Goal: Task Accomplishment & Management: Complete application form

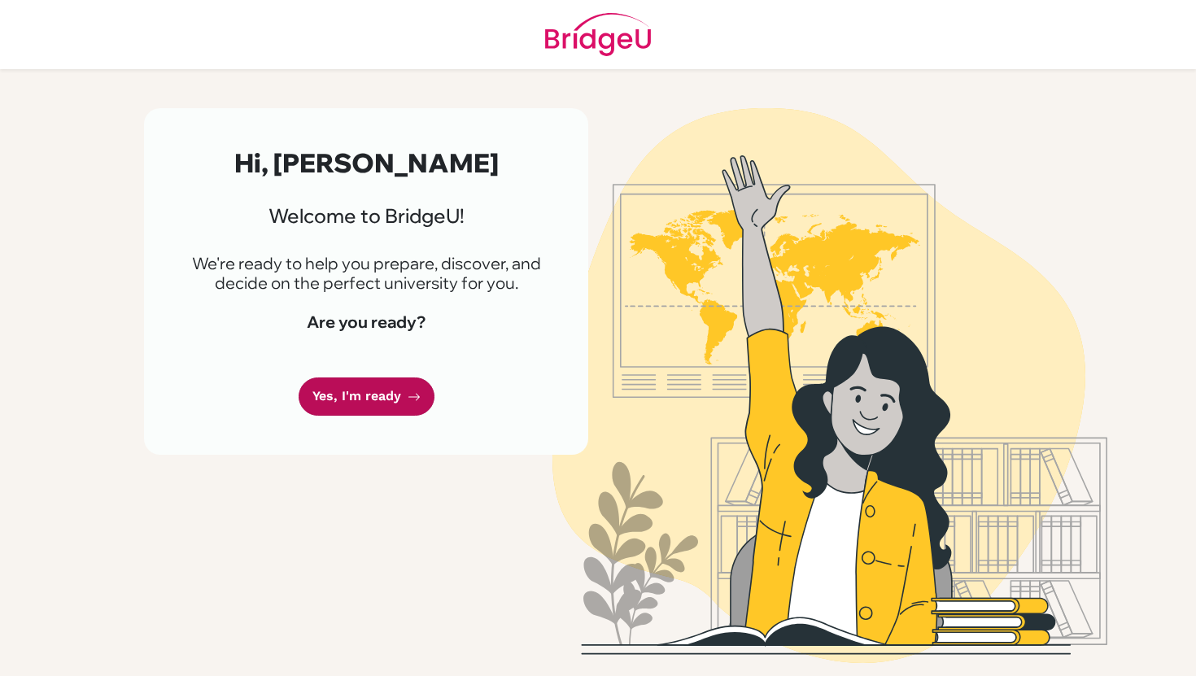
click at [354, 408] on link "Yes, I'm ready" at bounding box center [367, 396] width 136 height 38
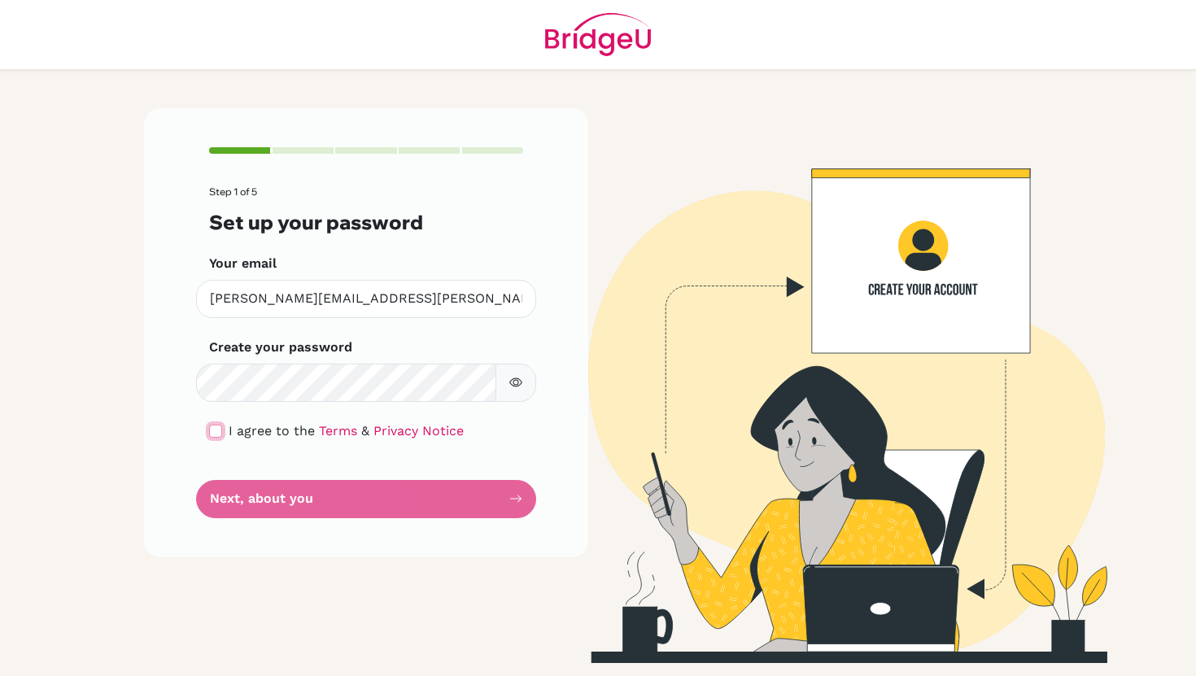
click at [216, 426] on input "checkbox" at bounding box center [215, 431] width 13 height 13
checkbox input "true"
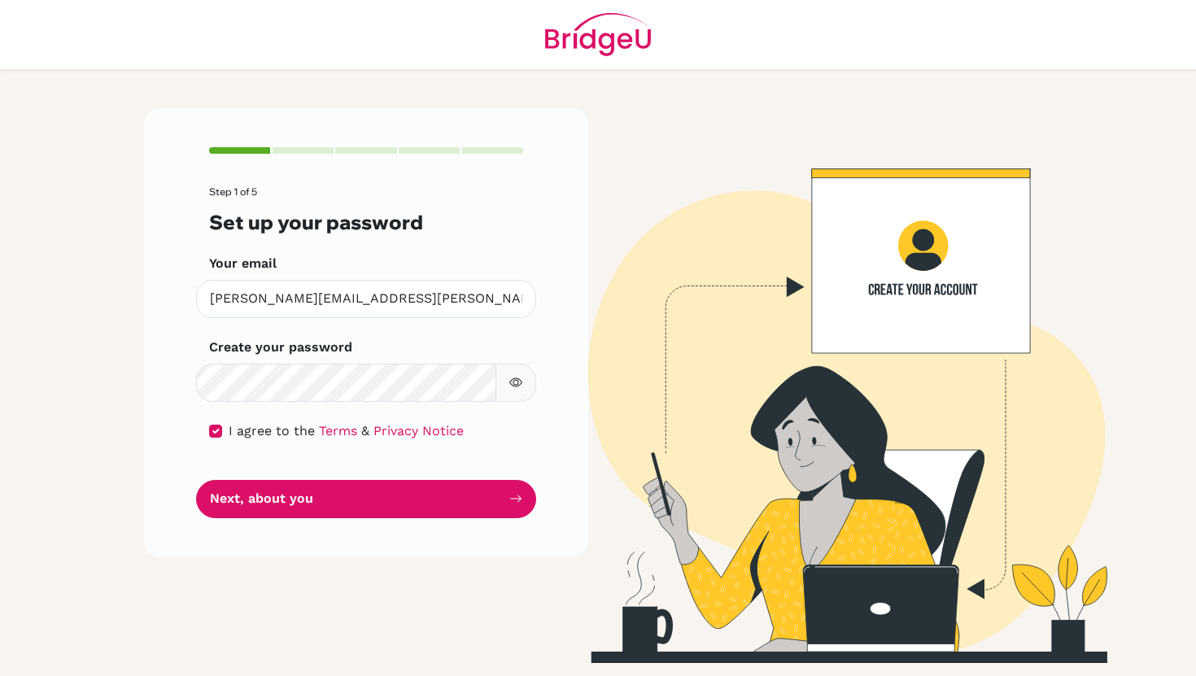
click at [526, 395] on button "button" at bounding box center [515, 383] width 41 height 38
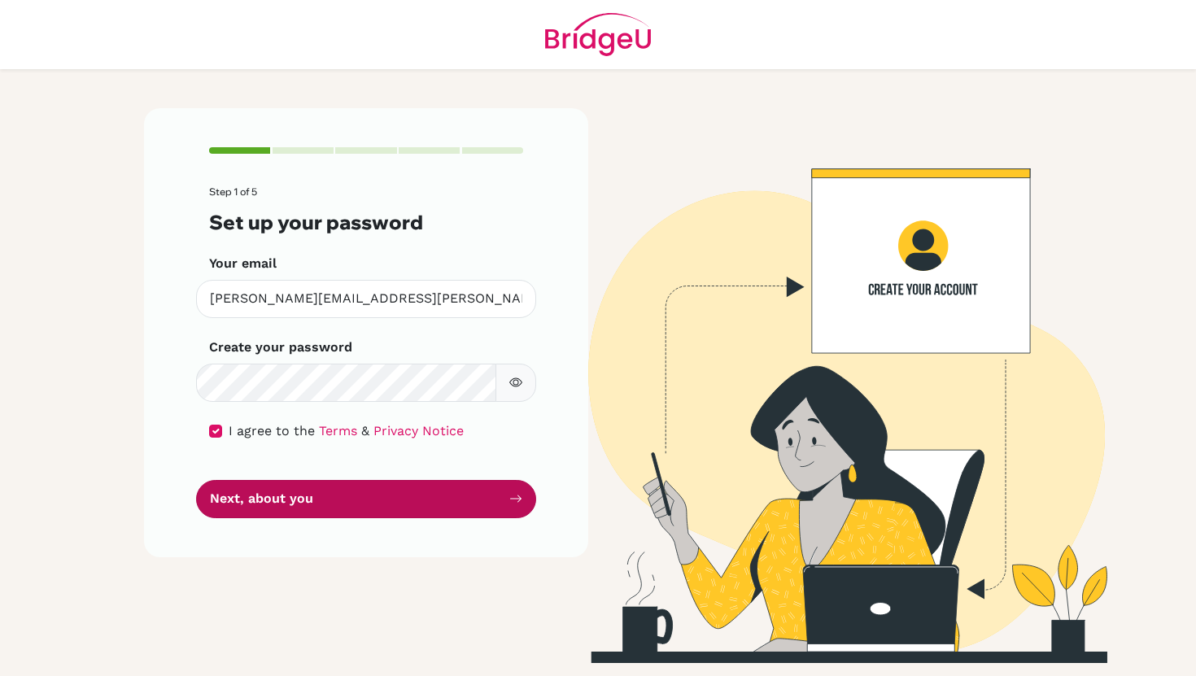
click at [284, 492] on button "Next, about you" at bounding box center [366, 499] width 340 height 38
